Goal: Navigation & Orientation: Find specific page/section

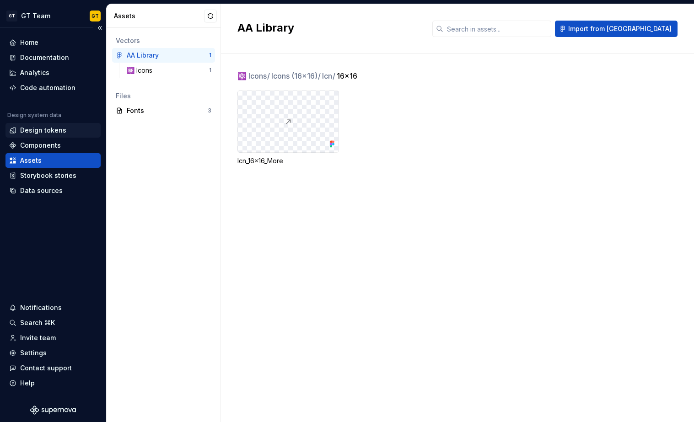
click at [55, 132] on div "Design tokens" at bounding box center [43, 130] width 46 height 9
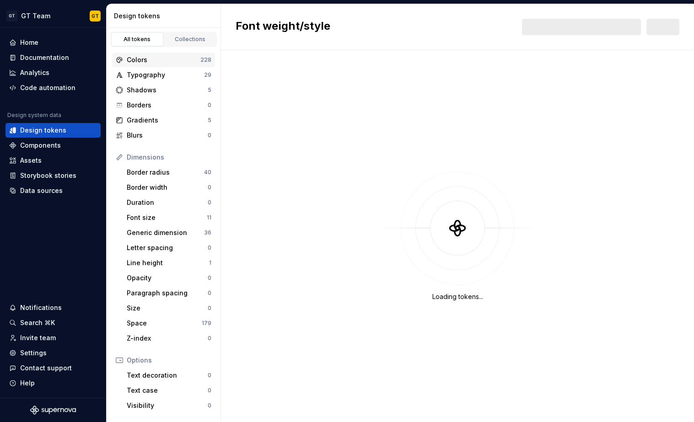
click at [160, 61] on div "Colors" at bounding box center [164, 59] width 74 height 9
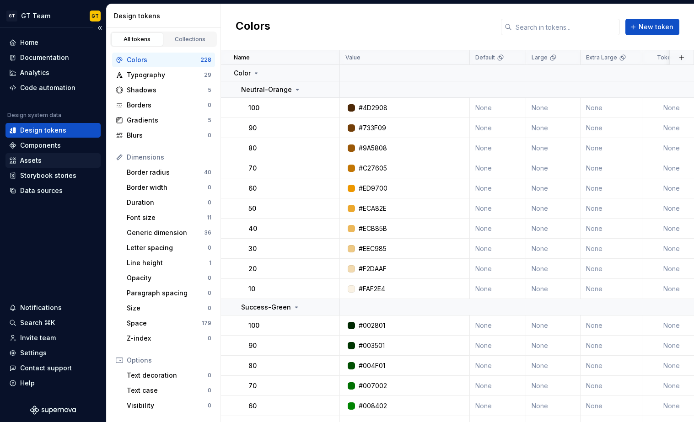
click at [36, 161] on div "Assets" at bounding box center [30, 160] width 21 height 9
